Goal: Information Seeking & Learning: Learn about a topic

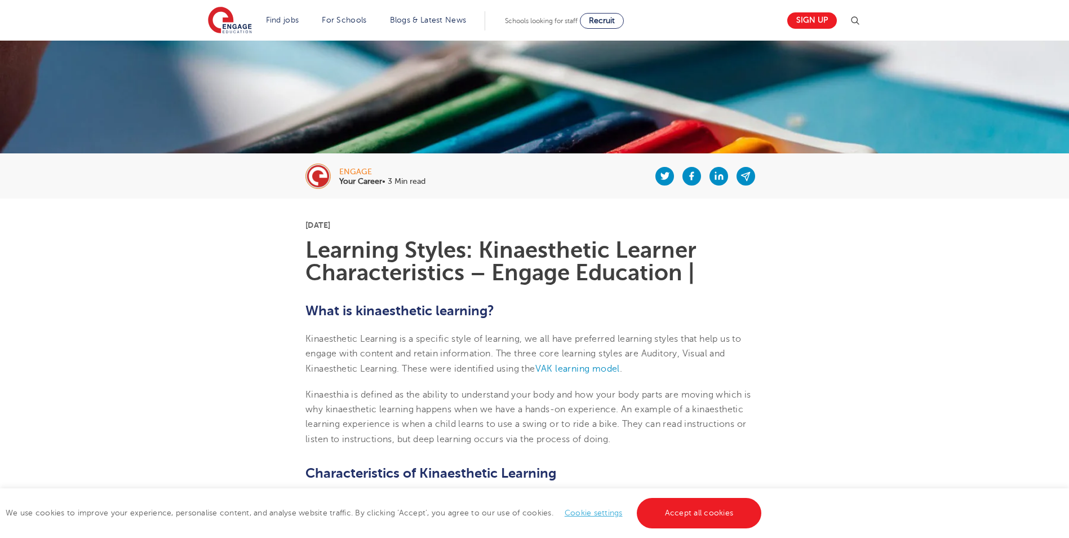
scroll to position [169, 0]
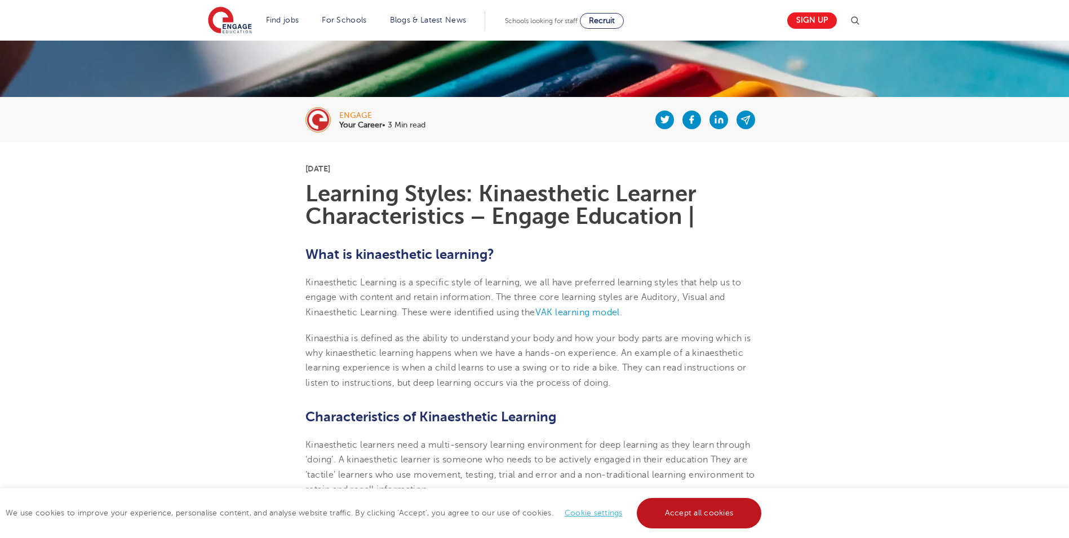
click at [720, 504] on link "Accept all cookies" at bounding box center [699, 513] width 125 height 30
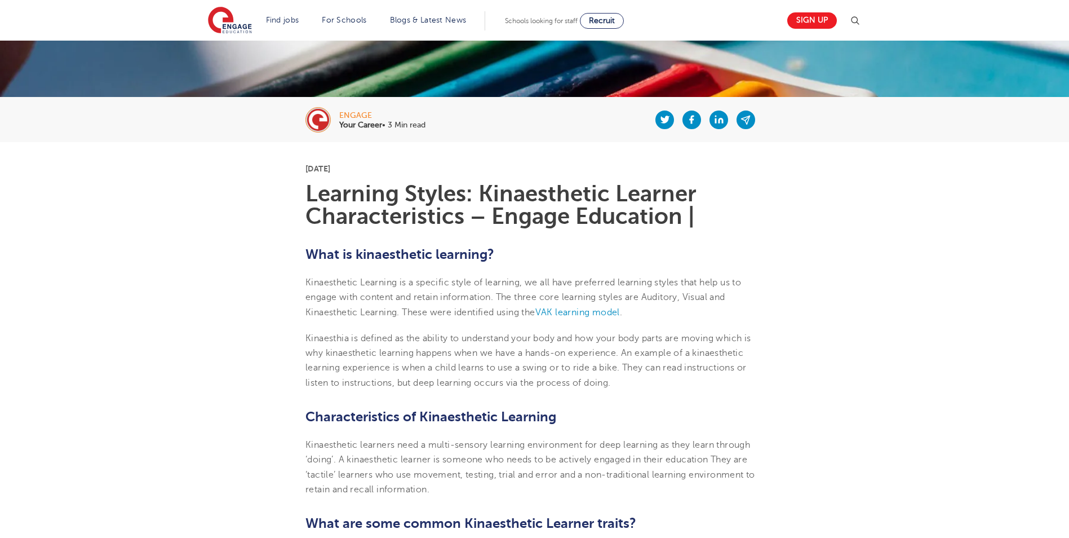
scroll to position [225, 0]
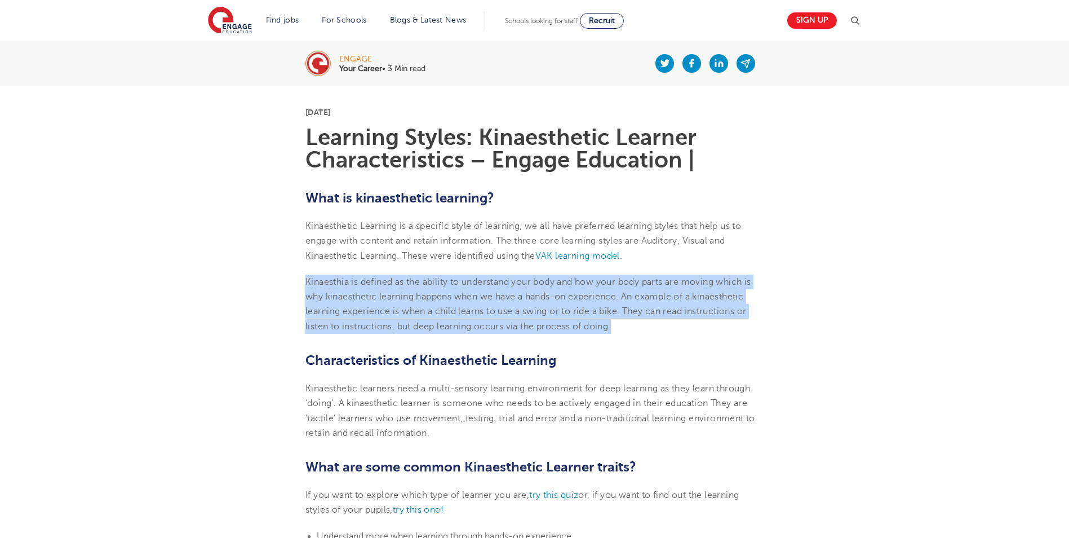
drag, startPoint x: 614, startPoint y: 325, endPoint x: 305, endPoint y: 278, distance: 312.3
click at [305, 278] on p "Kinaesthia is defined as the ability to understand your body and how your body …" at bounding box center [534, 303] width 458 height 59
copy p "Kinaesthia is defined as the ability to understand your body and how your body …"
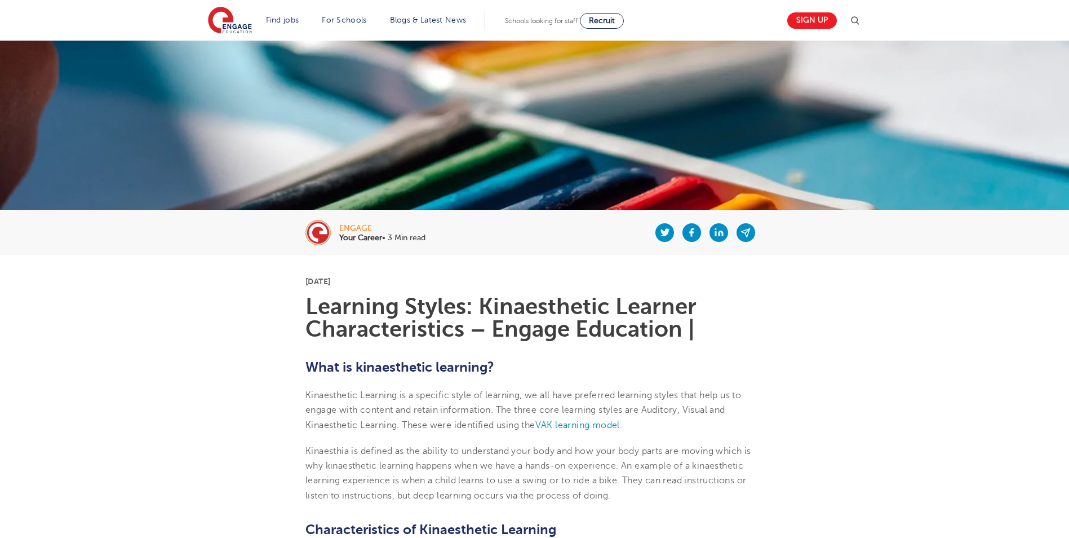
scroll to position [0, 0]
